Goal: Information Seeking & Learning: Find specific fact

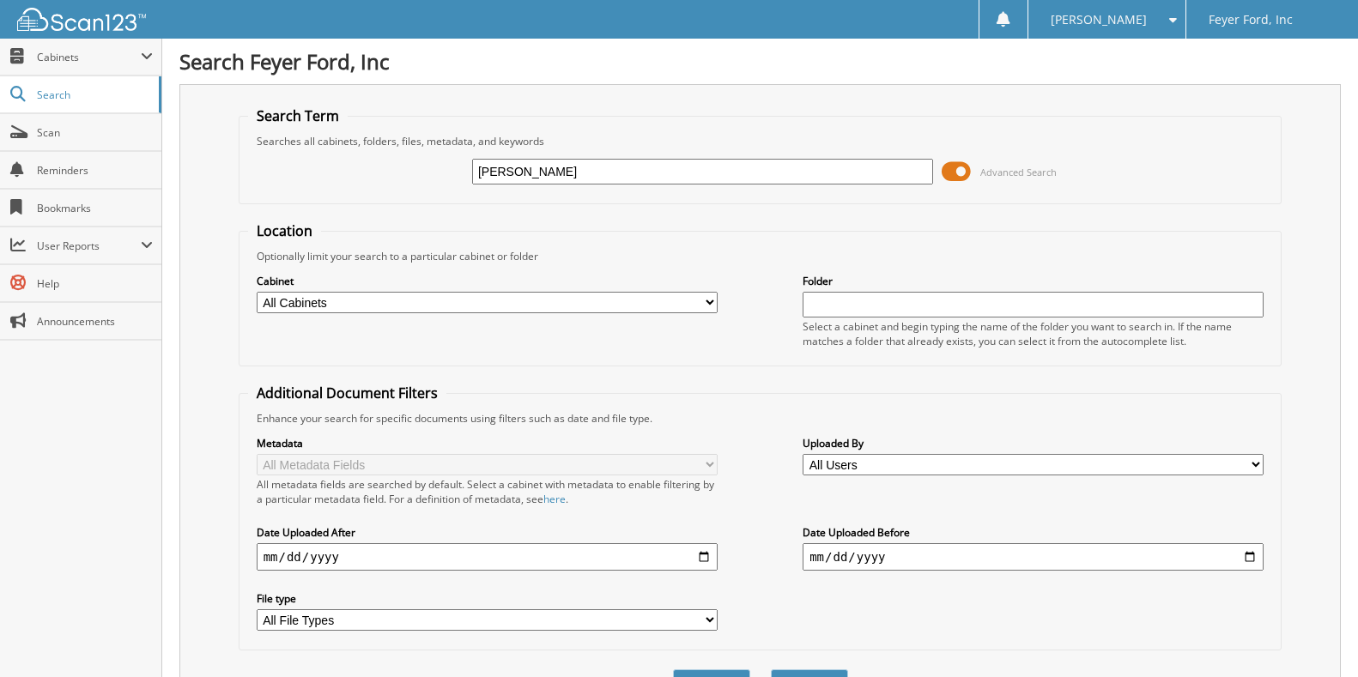
type input "[PERSON_NAME]"
click at [771, 669] on button "Search" at bounding box center [809, 685] width 77 height 32
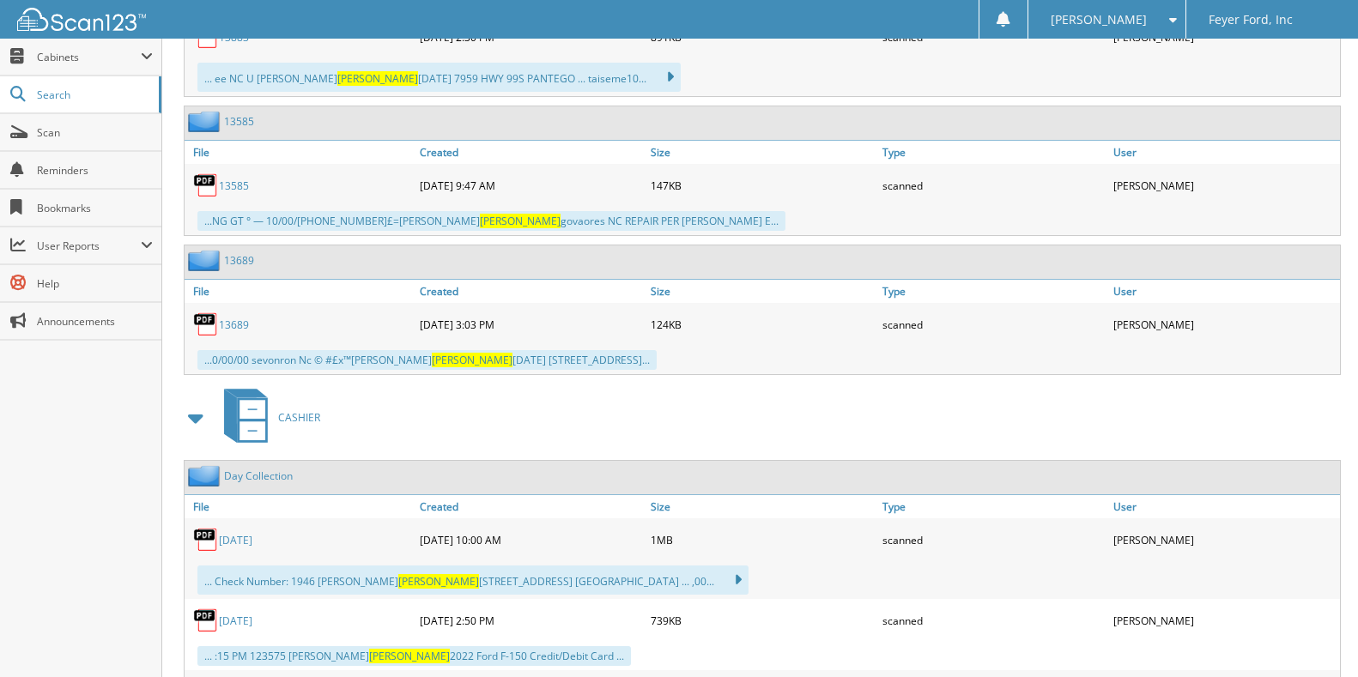
scroll to position [1747, 0]
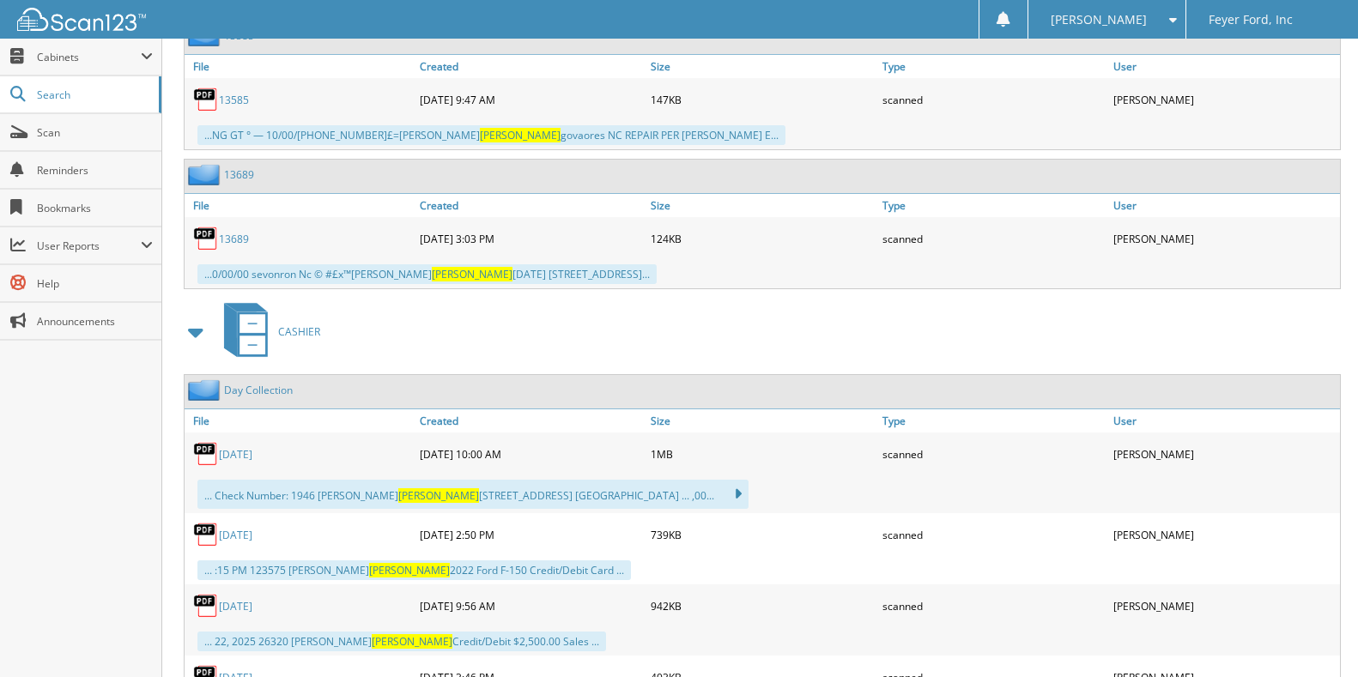
click at [240, 455] on link "[DATE]" at bounding box center [235, 454] width 33 height 15
click at [252, 607] on link "[DATE]" at bounding box center [235, 606] width 33 height 15
